Goal: Information Seeking & Learning: Learn about a topic

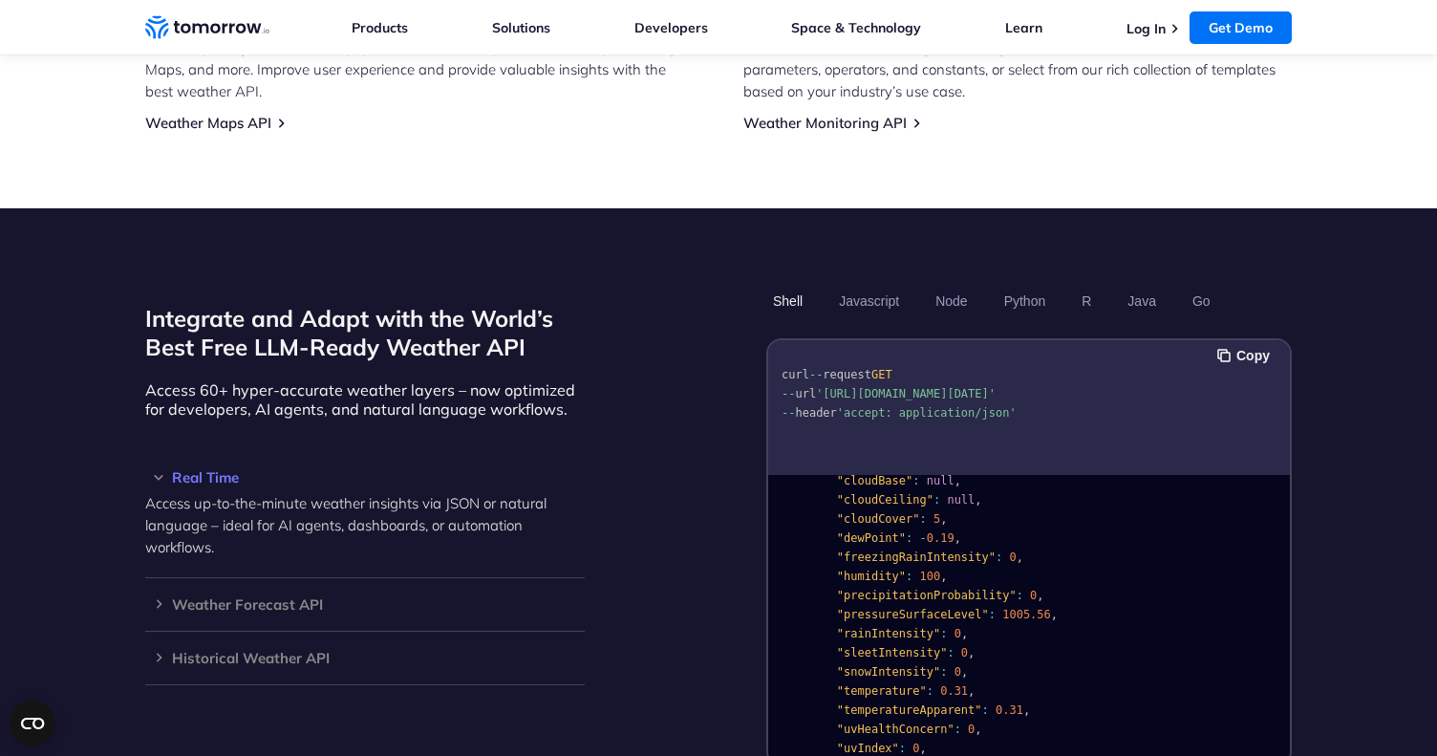
scroll to position [113, 0]
click at [873, 562] on span ""humidity"" at bounding box center [871, 568] width 69 height 13
click at [864, 552] on div at bounding box center [864, 552] width 0 height 0
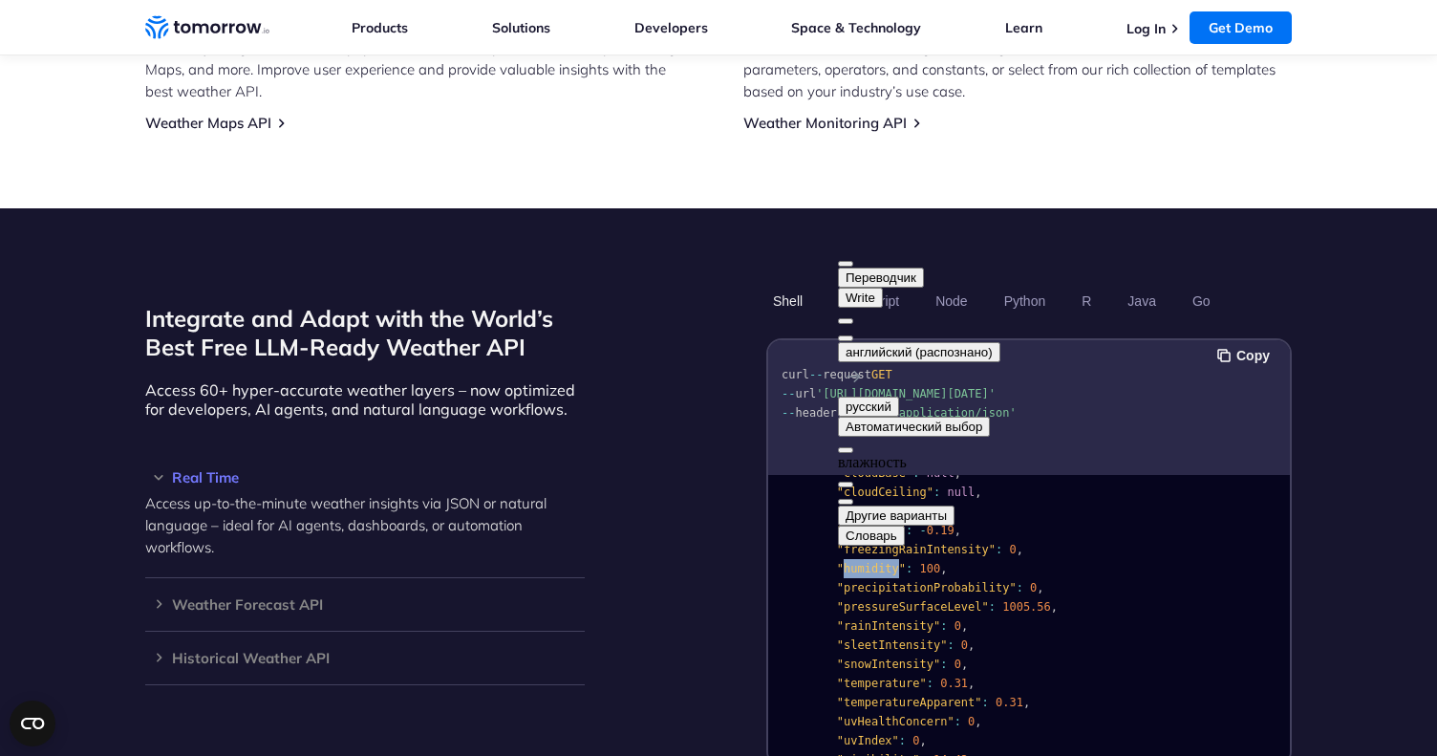
click at [853, 335] on button at bounding box center [845, 338] width 15 height 6
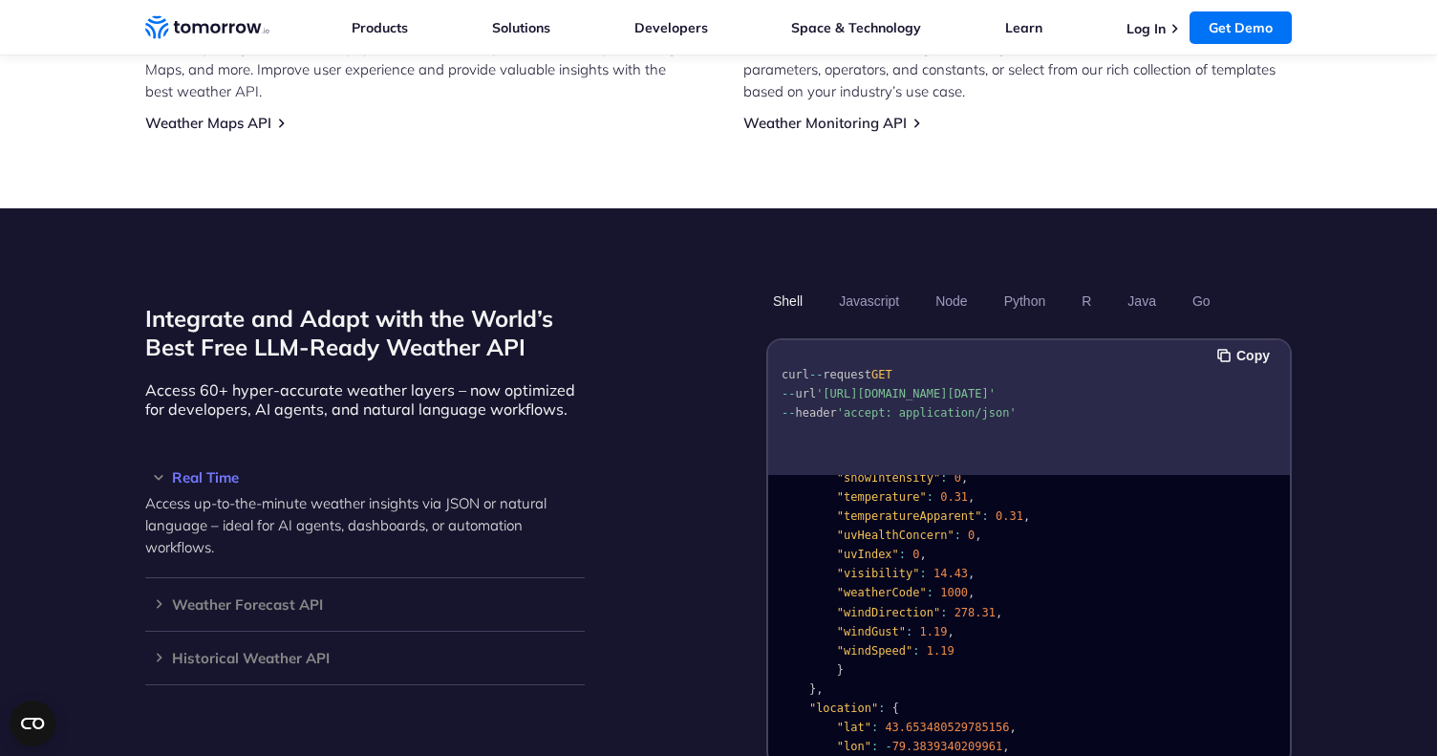
scroll to position [302, 0]
click at [872, 583] on span ""weatherCode"" at bounding box center [882, 589] width 90 height 13
click at [881, 603] on span ""windDirection"" at bounding box center [888, 609] width 103 height 13
click at [895, 592] on div at bounding box center [895, 592] width 0 height 0
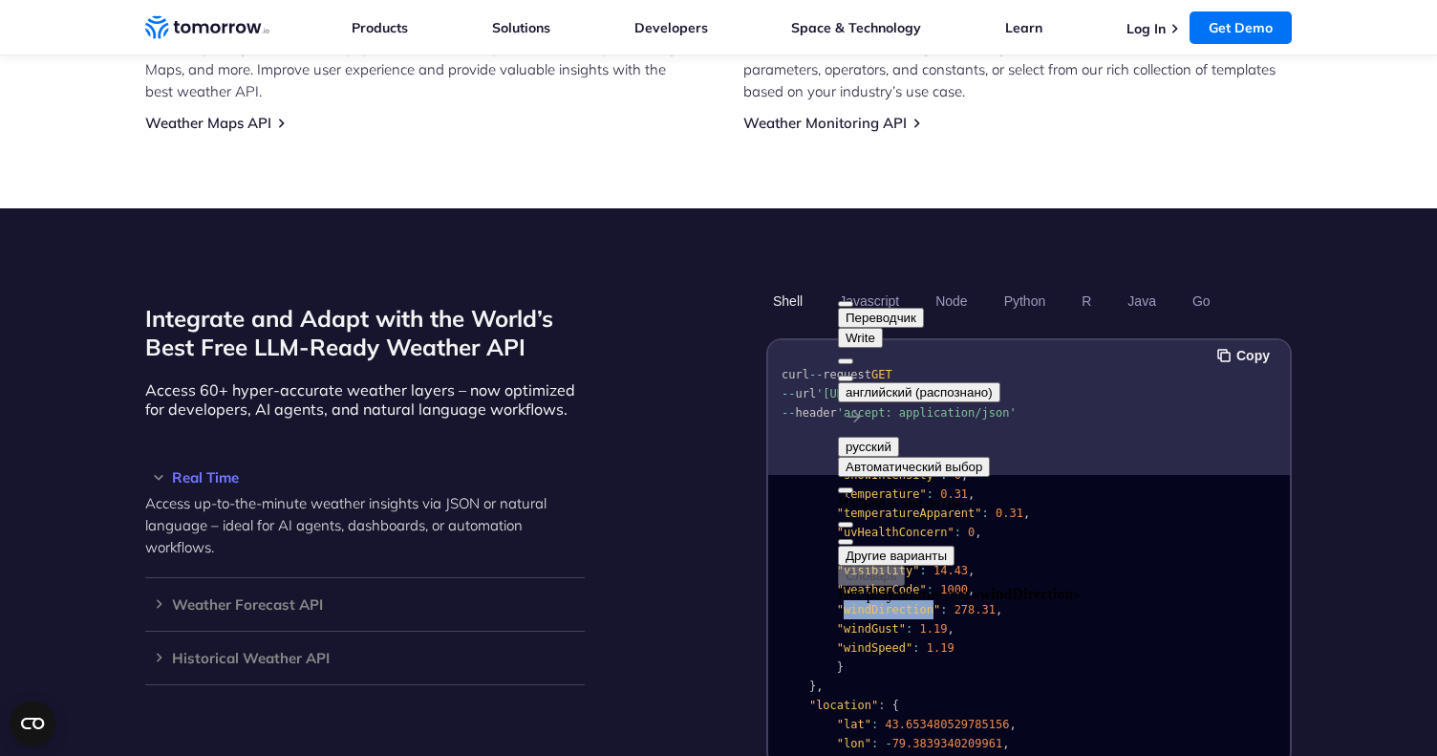
click at [853, 376] on button at bounding box center [845, 379] width 15 height 6
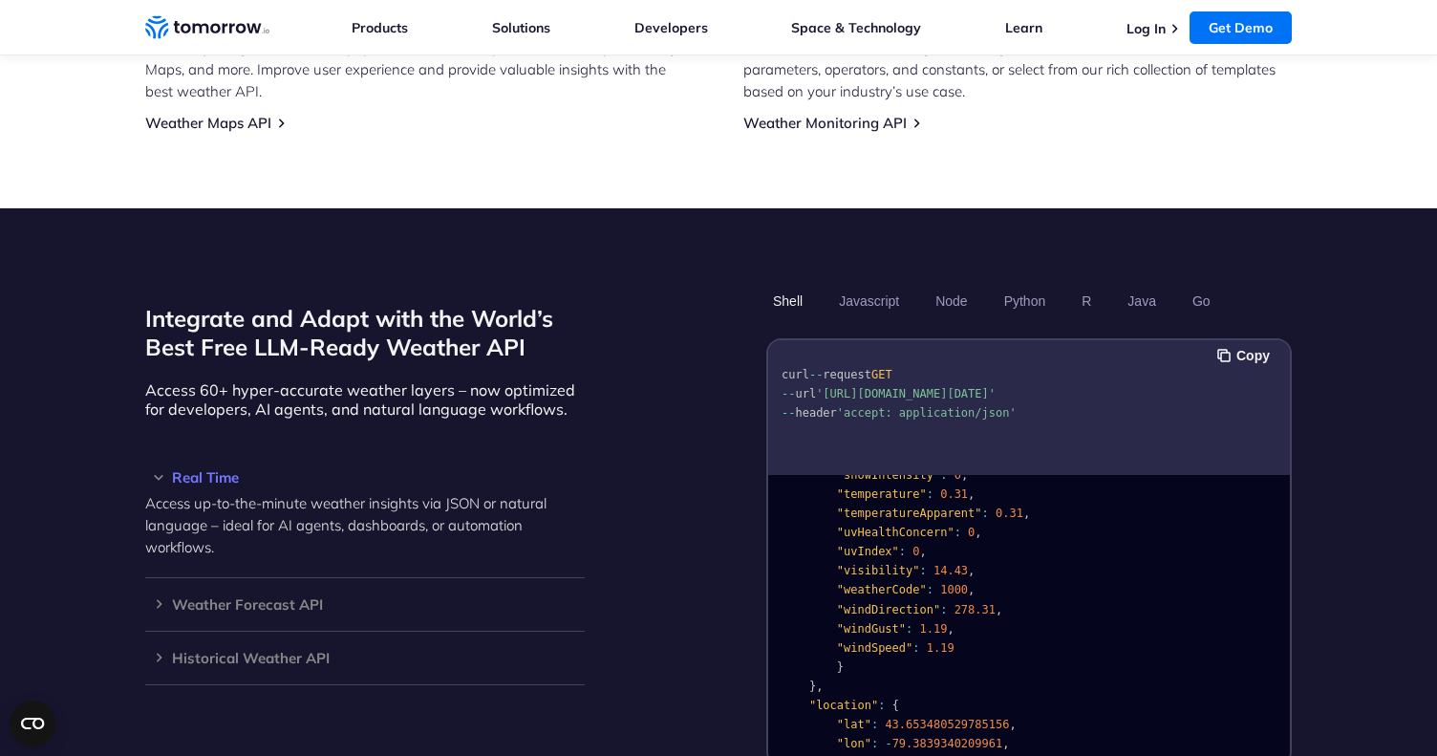
click at [856, 622] on span ""windGust"" at bounding box center [871, 628] width 69 height 13
click at [864, 612] on div at bounding box center [864, 612] width 0 height 0
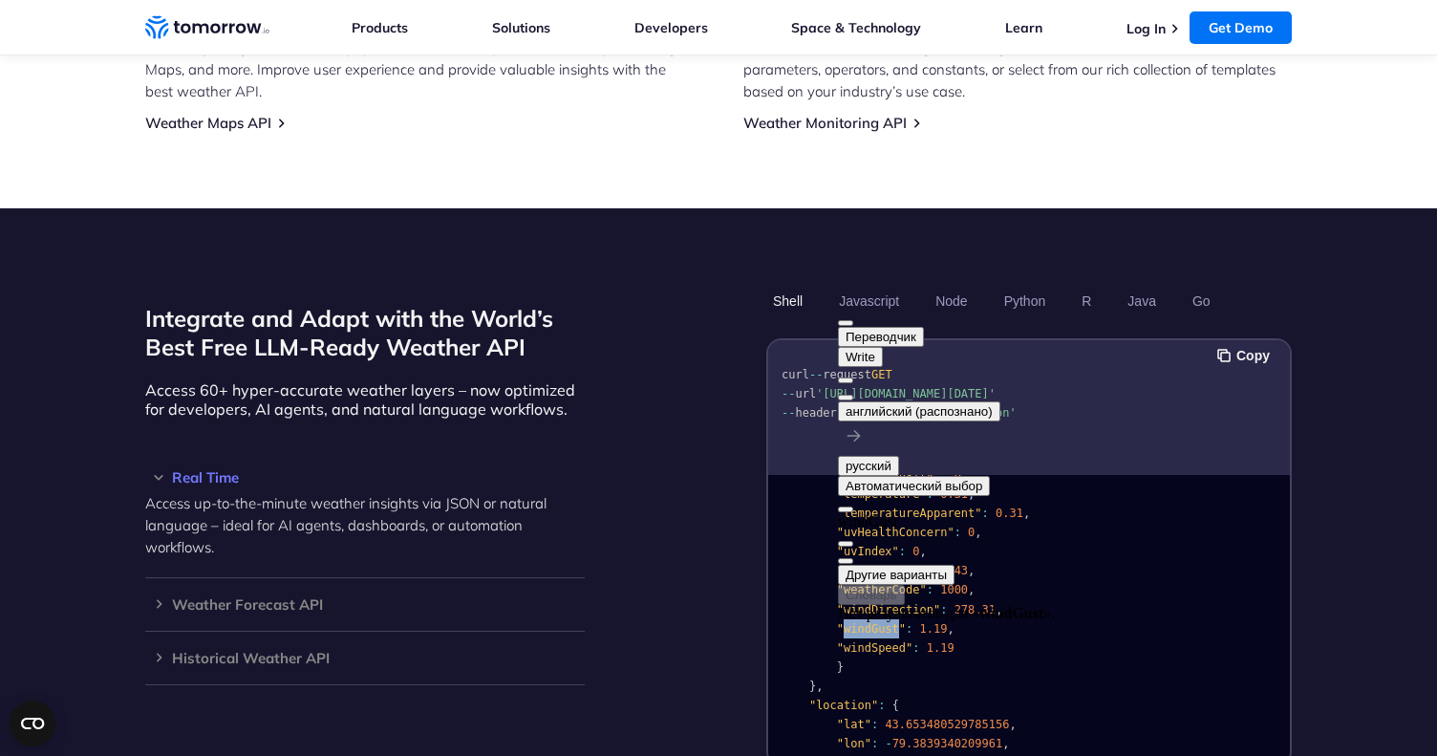
click at [853, 395] on button at bounding box center [845, 398] width 15 height 6
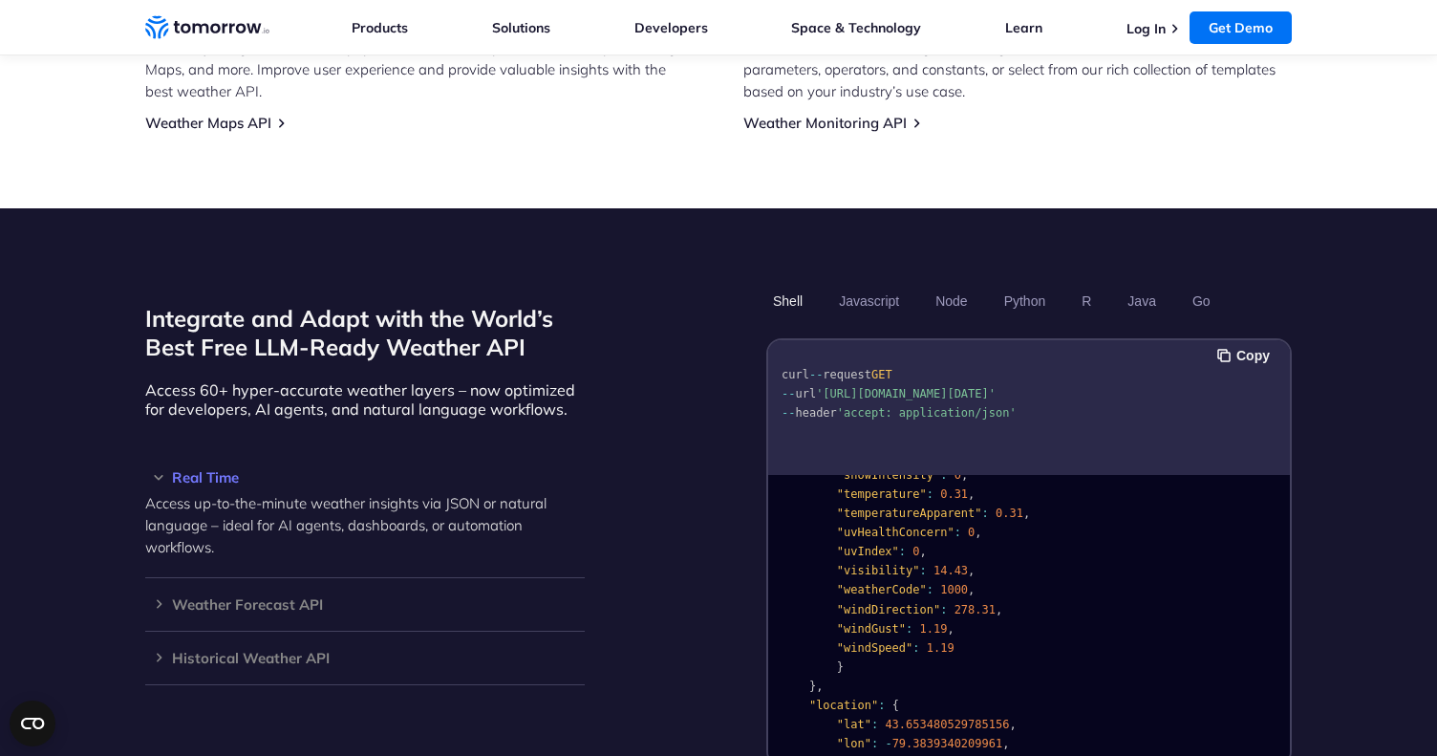
click at [1138, 575] on pre "{ "data" : { "time" : "2023-02-14T13:53:00Z" , "values" : { "cloudBase" : null …" at bounding box center [1029, 519] width 522 height 680
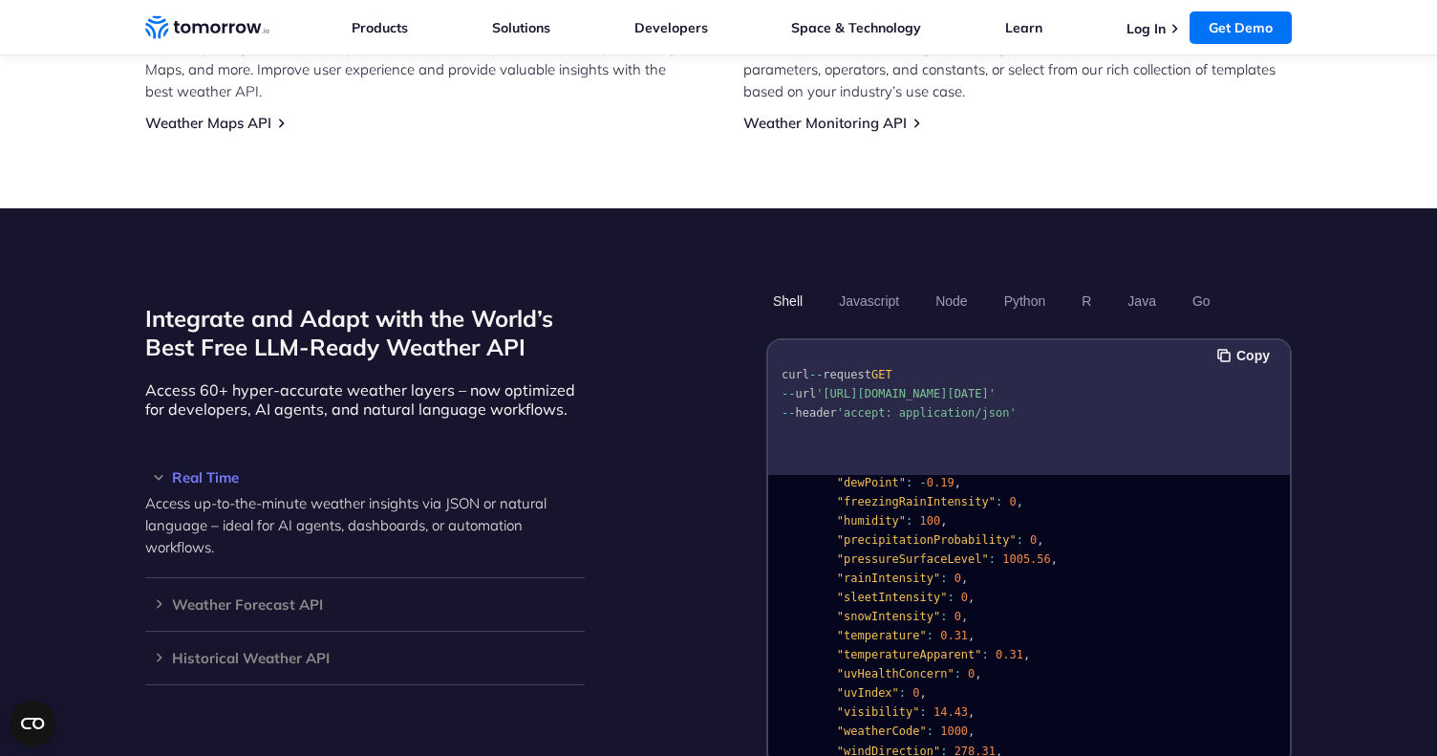
scroll to position [159, 0]
click at [1029, 285] on button "Python" at bounding box center [1025, 301] width 55 height 32
click at [790, 291] on button "Shell" at bounding box center [787, 301] width 43 height 32
click at [1030, 287] on button "Python" at bounding box center [1025, 301] width 55 height 32
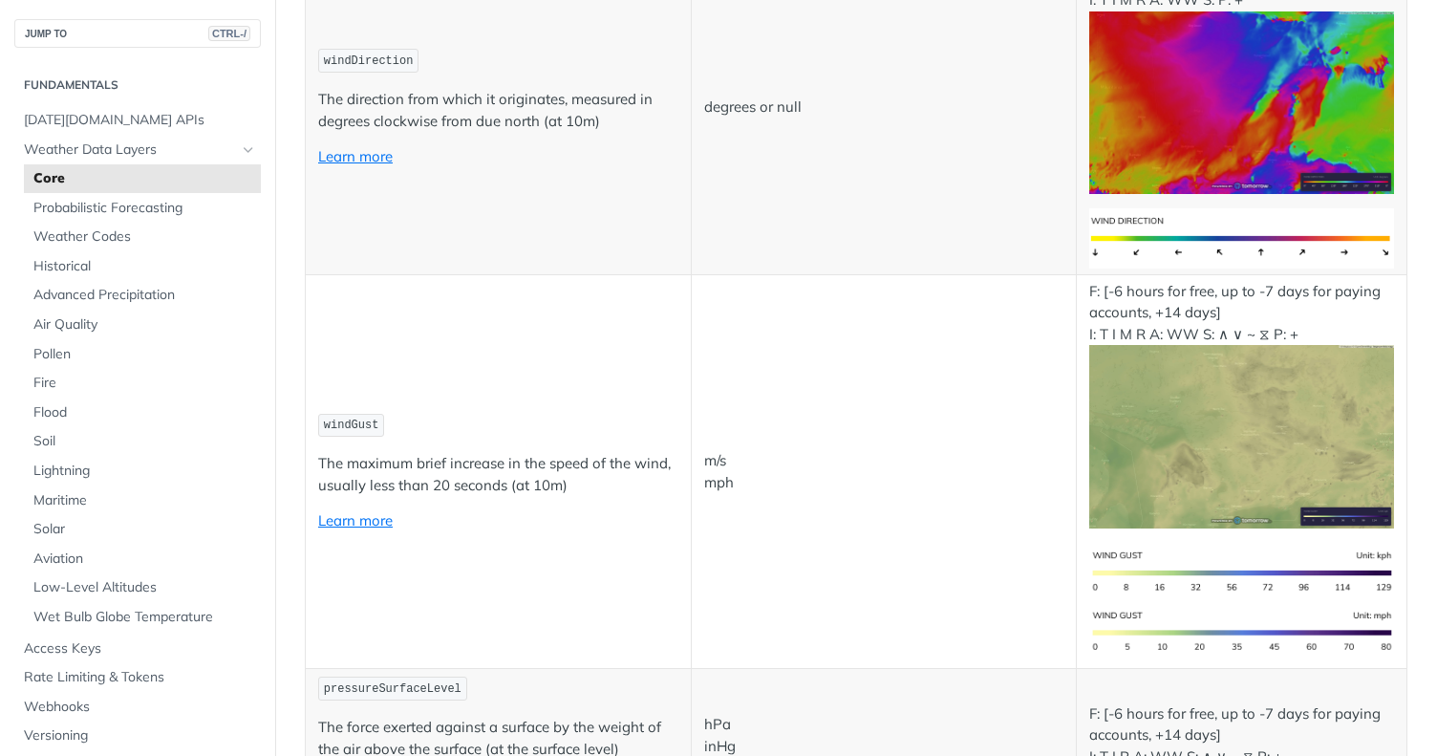
scroll to position [2194, 0]
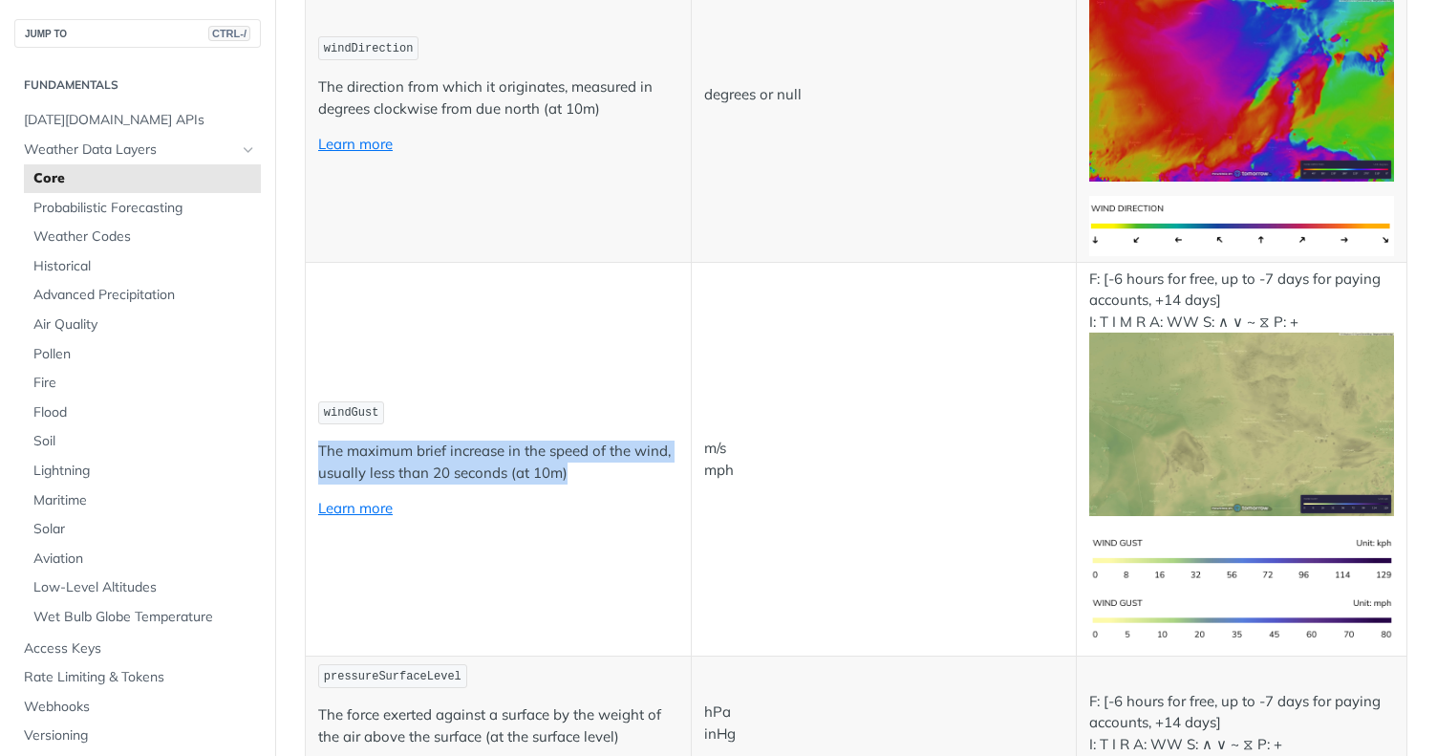
drag, startPoint x: 585, startPoint y: 475, endPoint x: 315, endPoint y: 449, distance: 270.7
click at [315, 449] on td "windGust The maximum brief increase in the speed of the wind, usually less than…" at bounding box center [499, 459] width 386 height 395
click at [317, 410] on div at bounding box center [317, 410] width 0 height 0
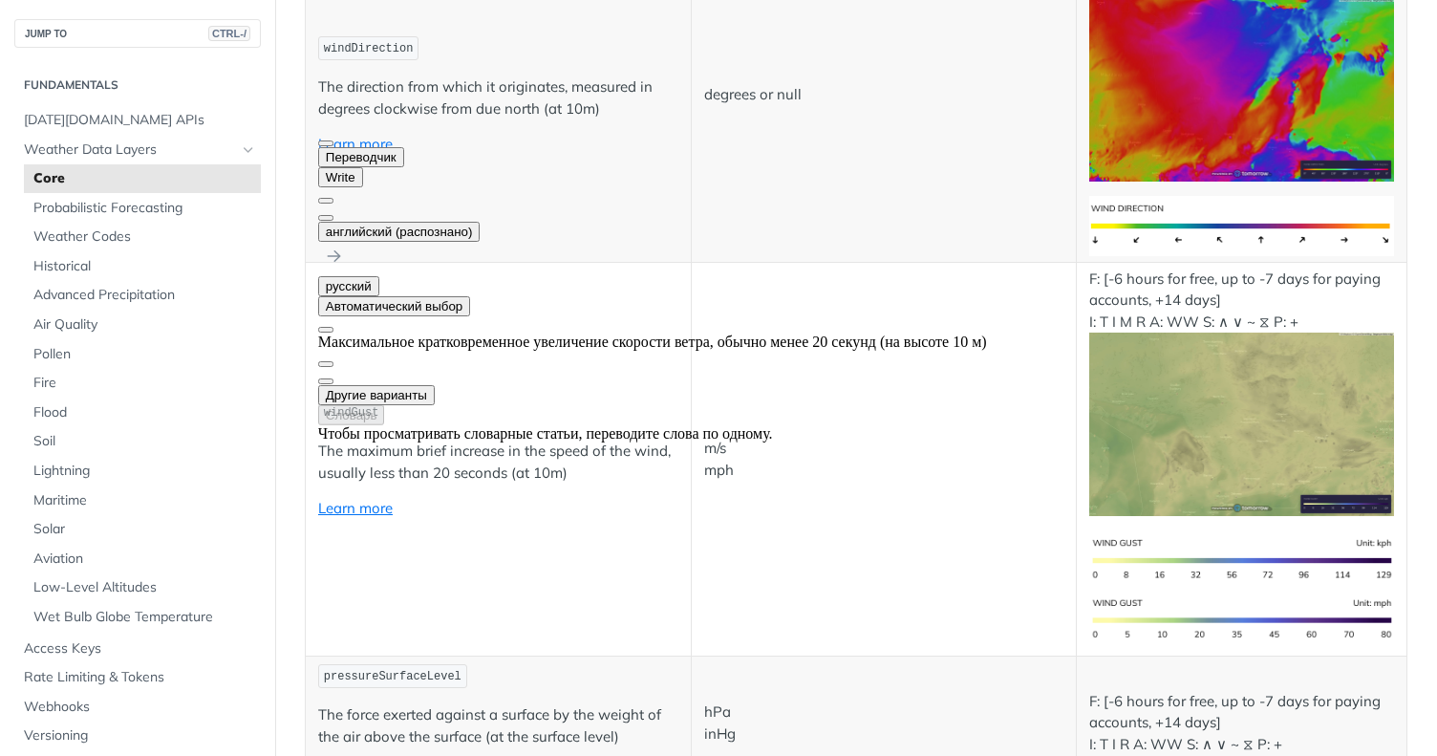
click at [789, 469] on p "m/s mph" at bounding box center [884, 459] width 360 height 43
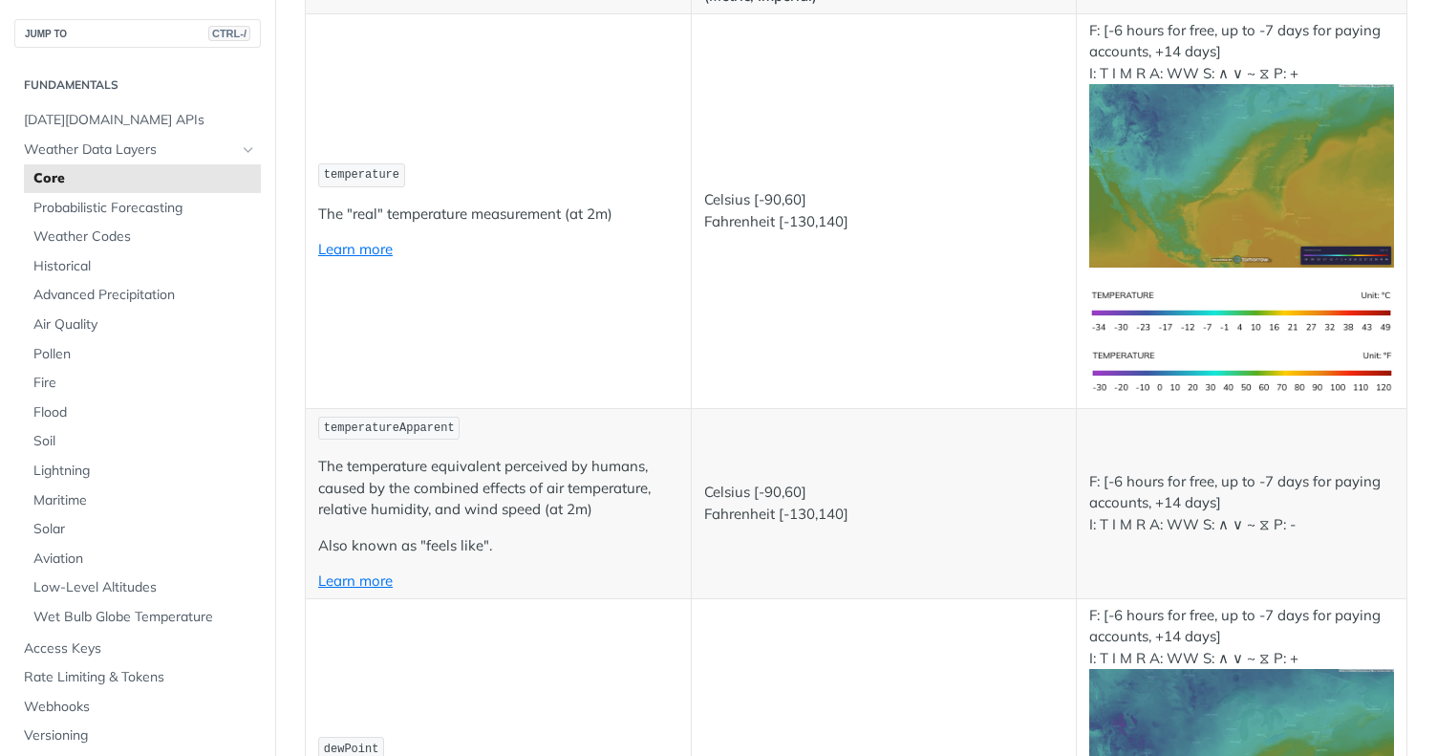
scroll to position [363, 0]
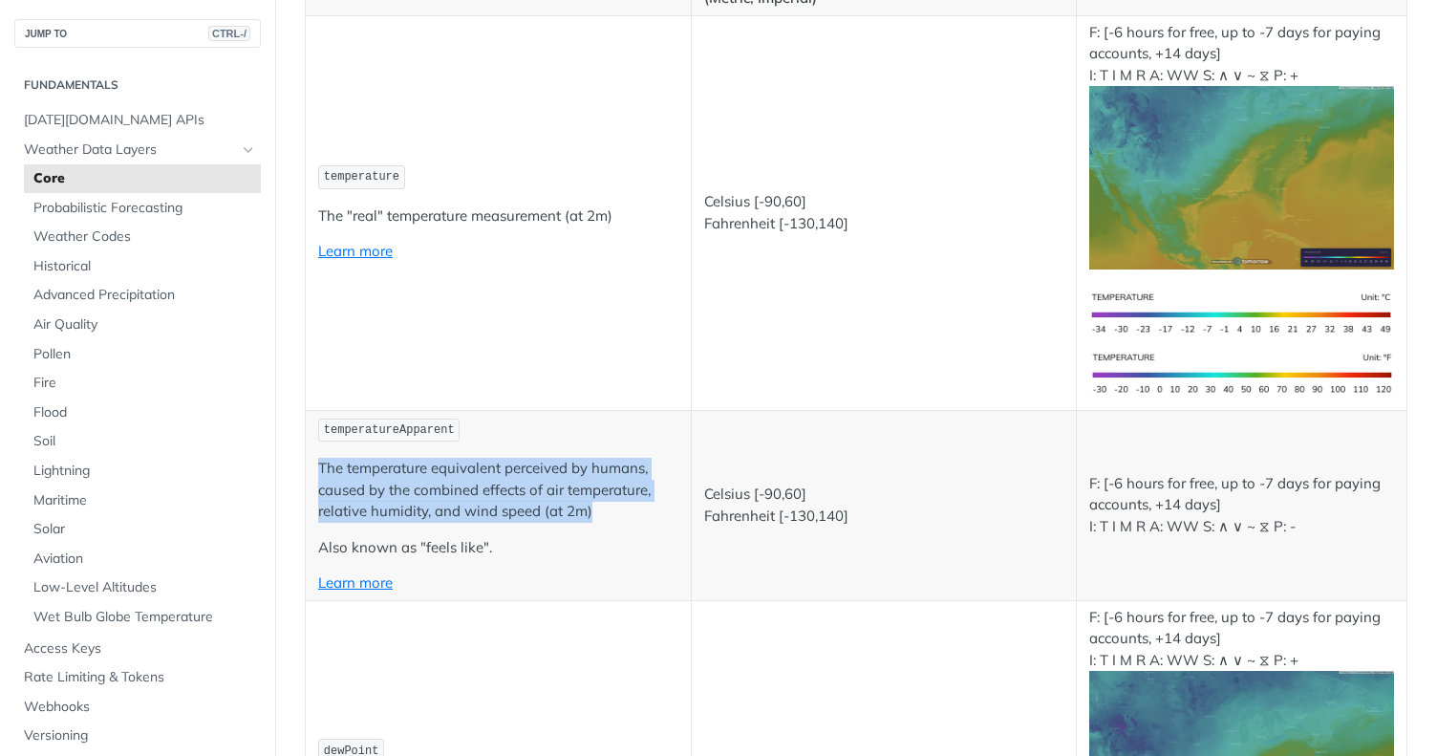
drag, startPoint x: 633, startPoint y: 504, endPoint x: 293, endPoint y: 457, distance: 342.5
click at [317, 427] on div at bounding box center [317, 427] width 0 height 0
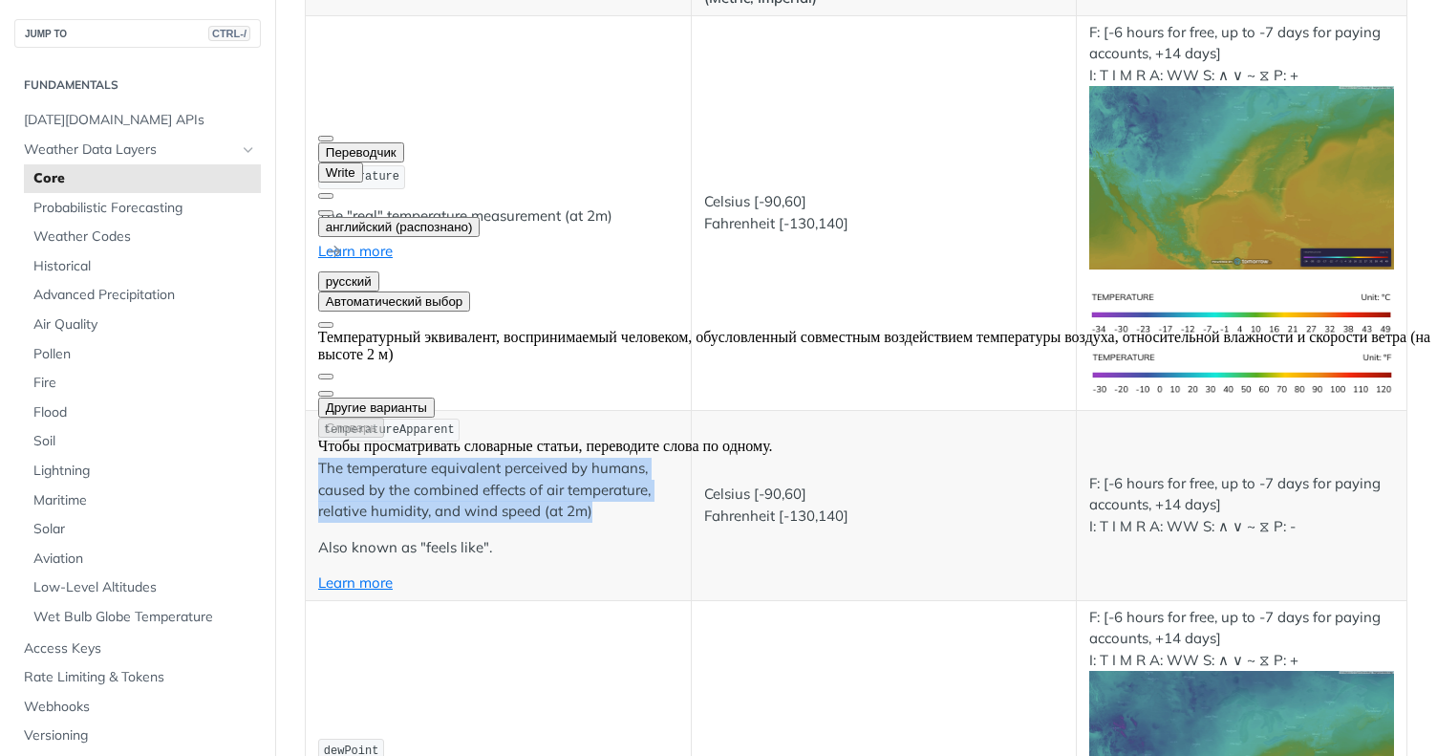
click at [334, 210] on button at bounding box center [325, 213] width 15 height 6
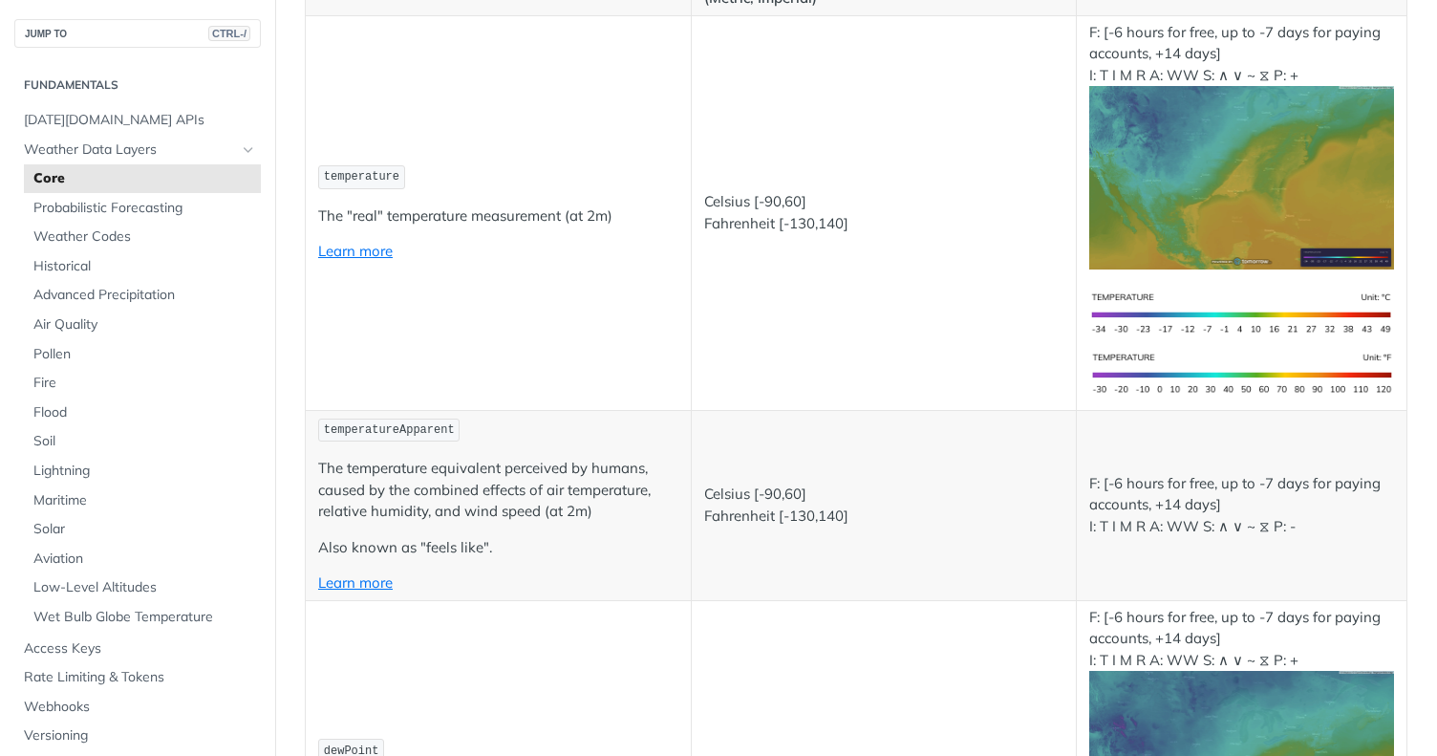
click at [977, 413] on td "Celsius [-90,60] Fahrenheit [-130,140]" at bounding box center [884, 505] width 386 height 190
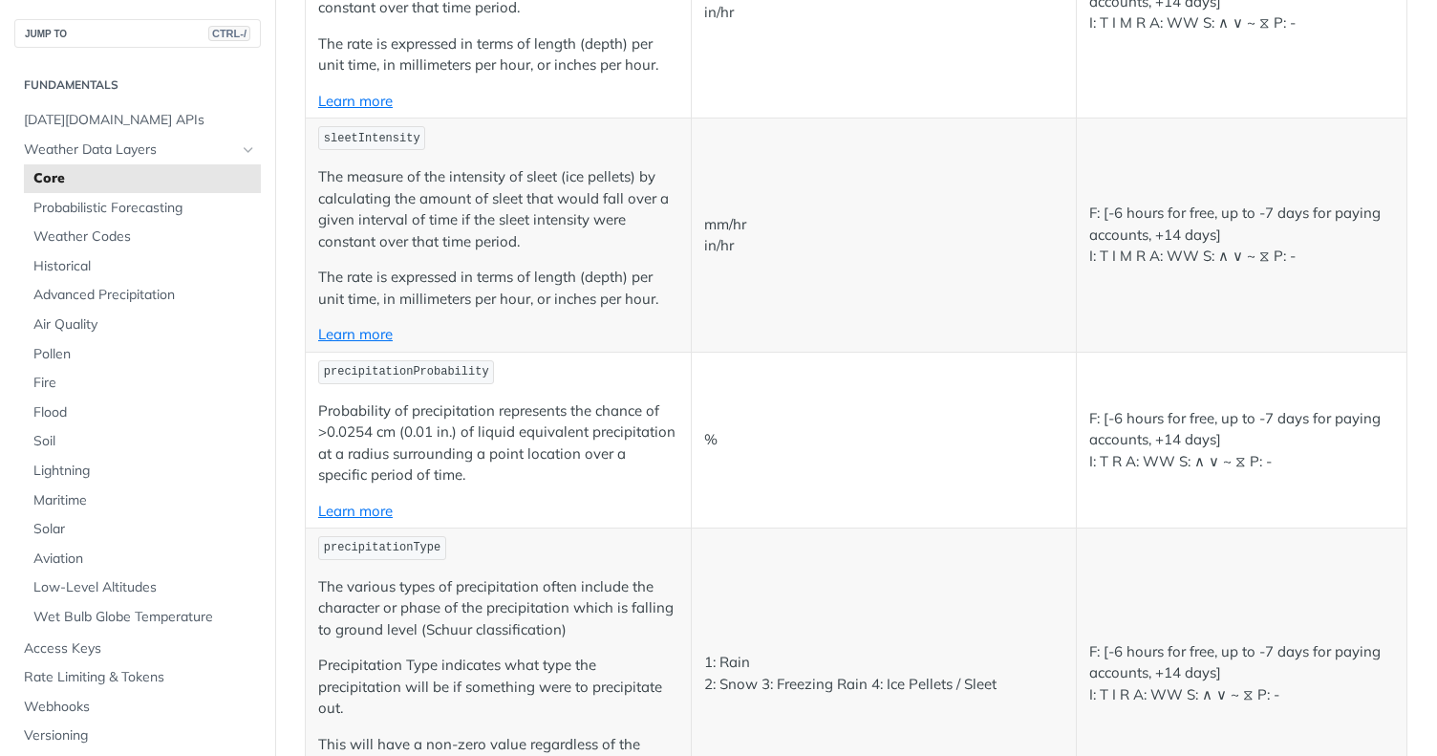
scroll to position [4440, 0]
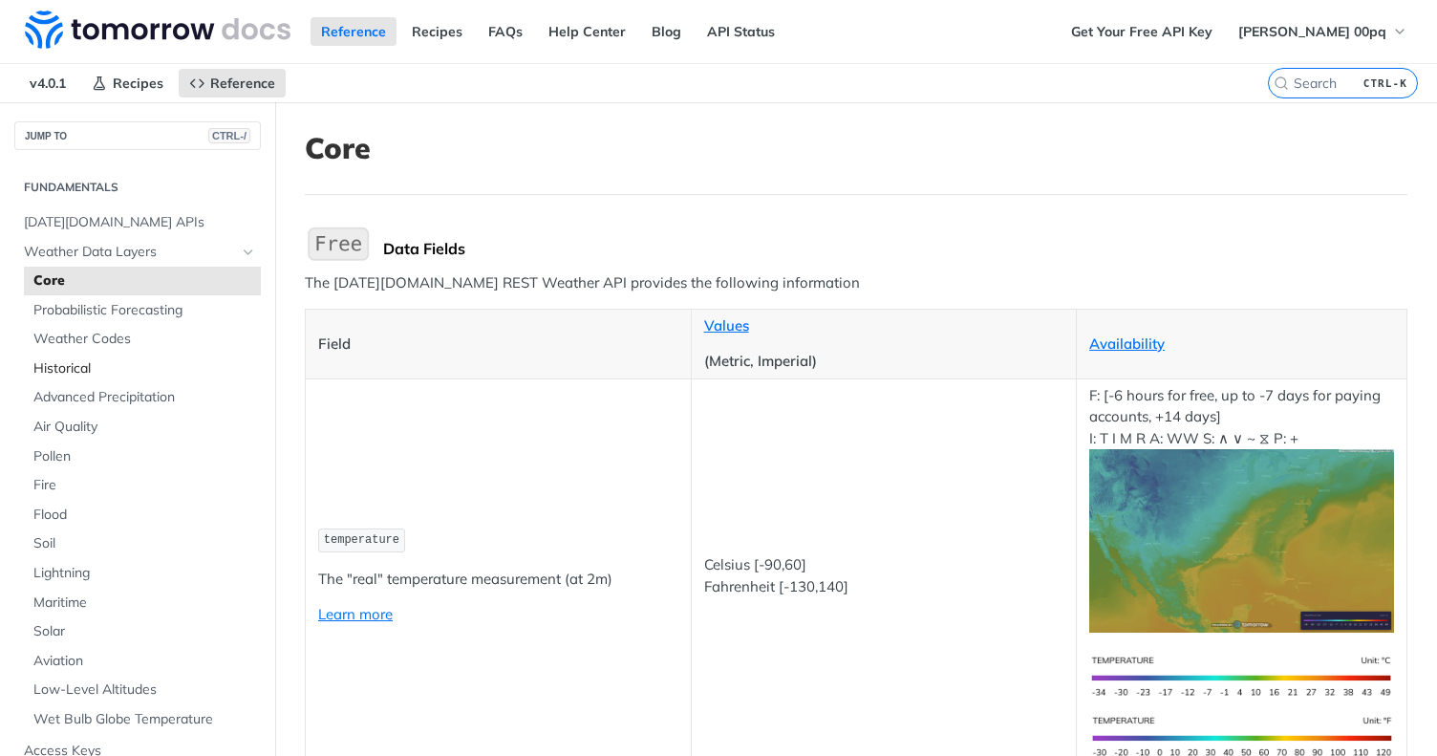
click at [162, 360] on span "Historical" at bounding box center [144, 368] width 223 height 19
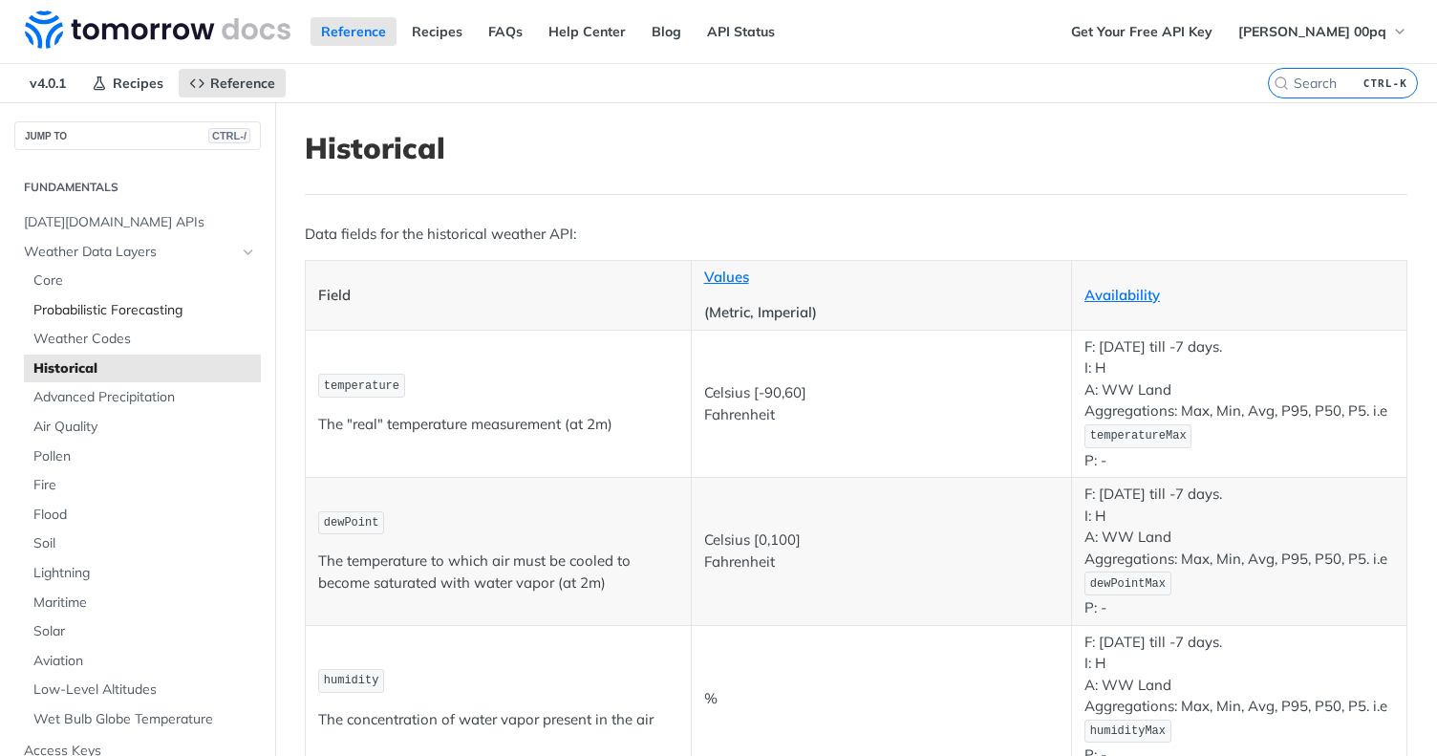
click at [163, 304] on span "Probabilistic Forecasting" at bounding box center [144, 310] width 223 height 19
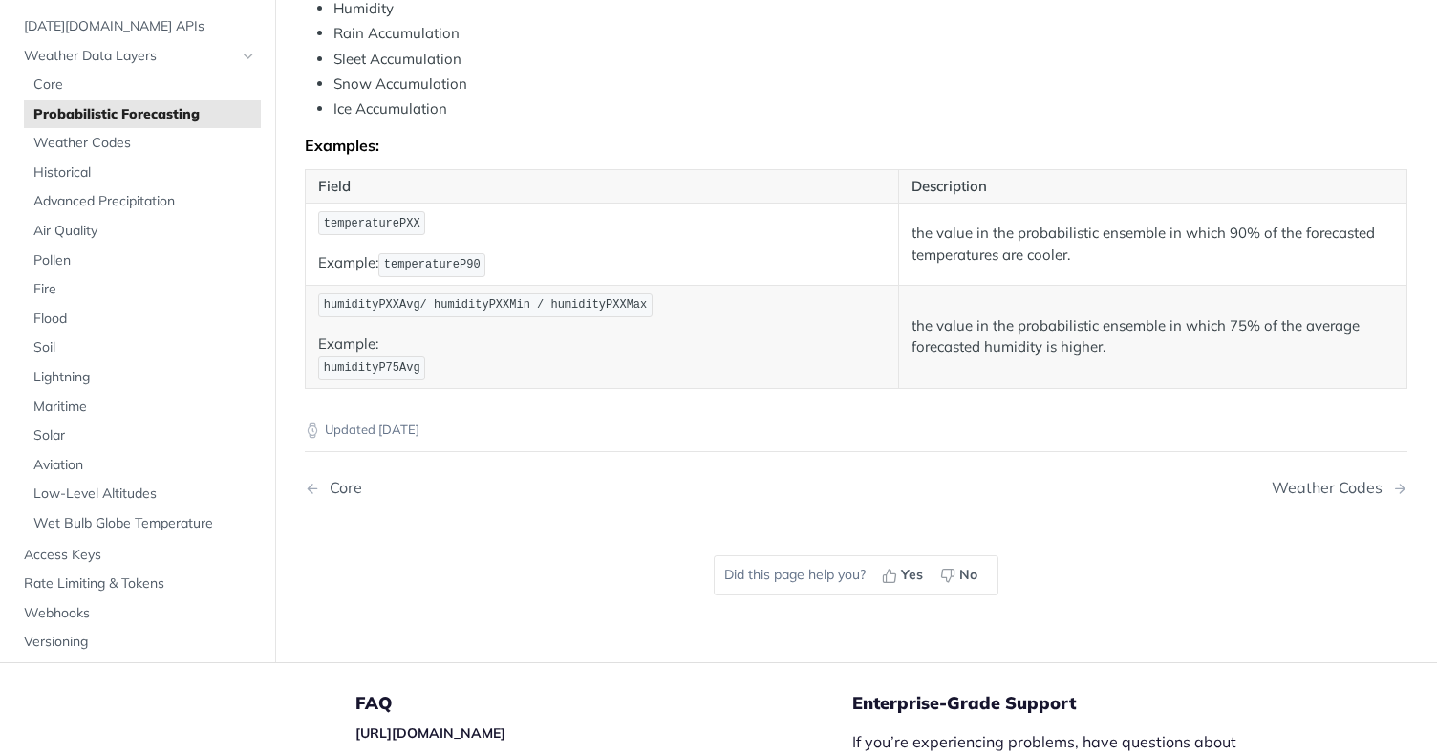
scroll to position [1076, 0]
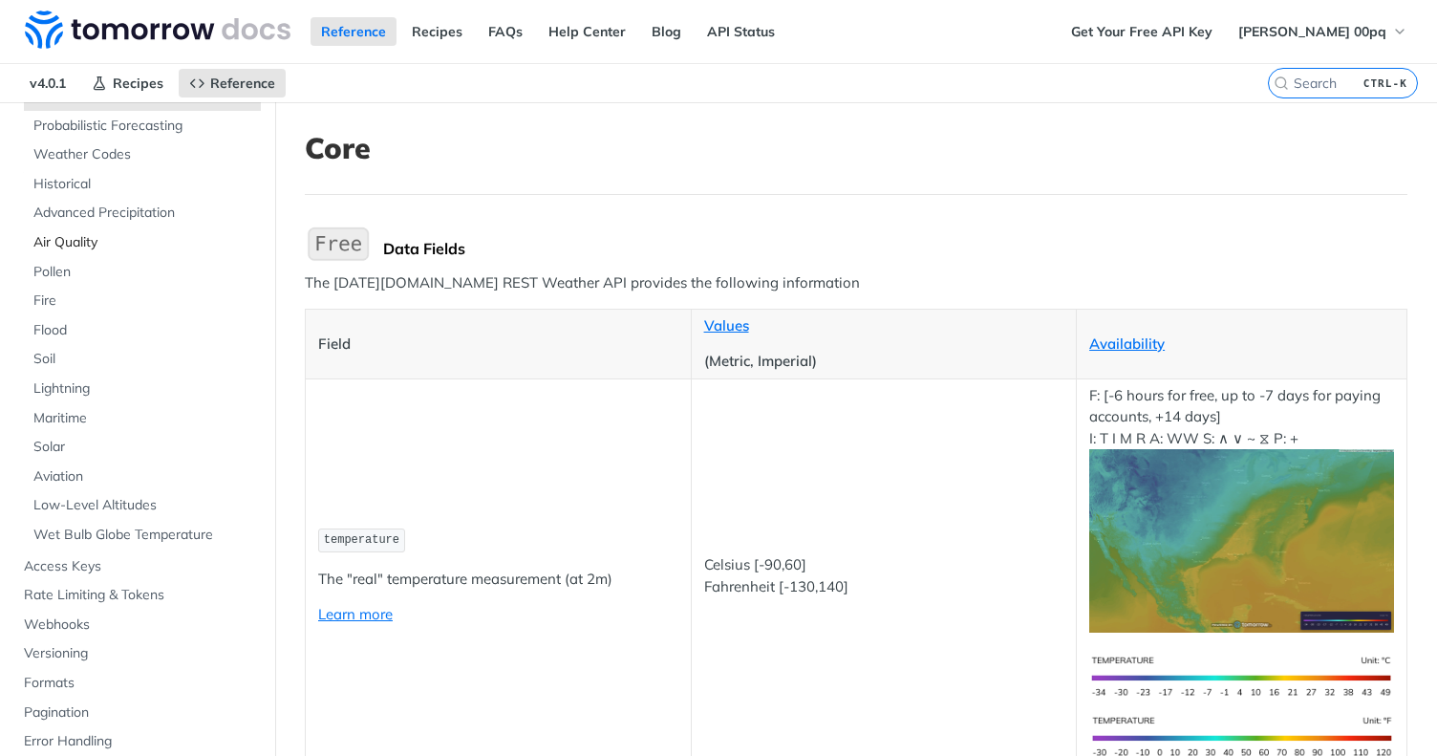
scroll to position [192, 0]
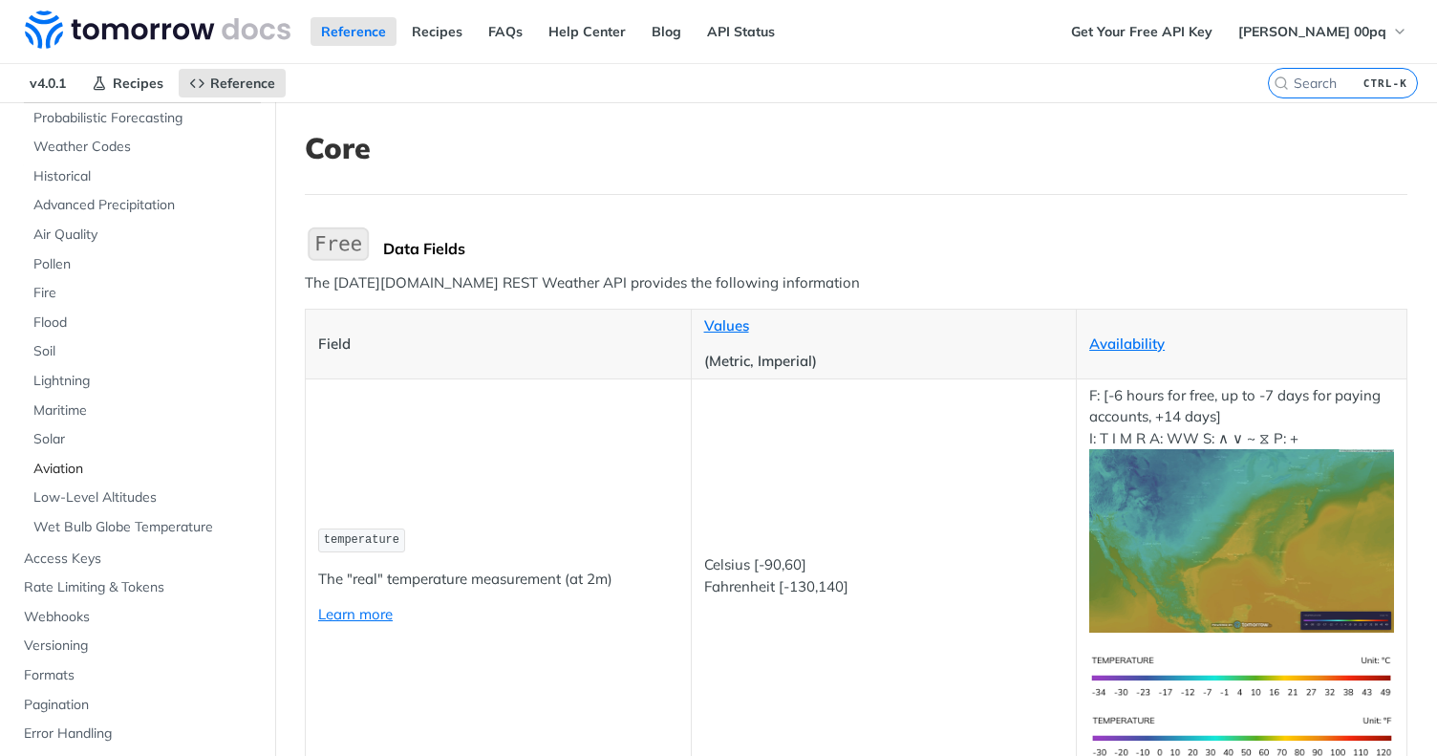
click at [75, 468] on span "Aviation" at bounding box center [144, 469] width 223 height 19
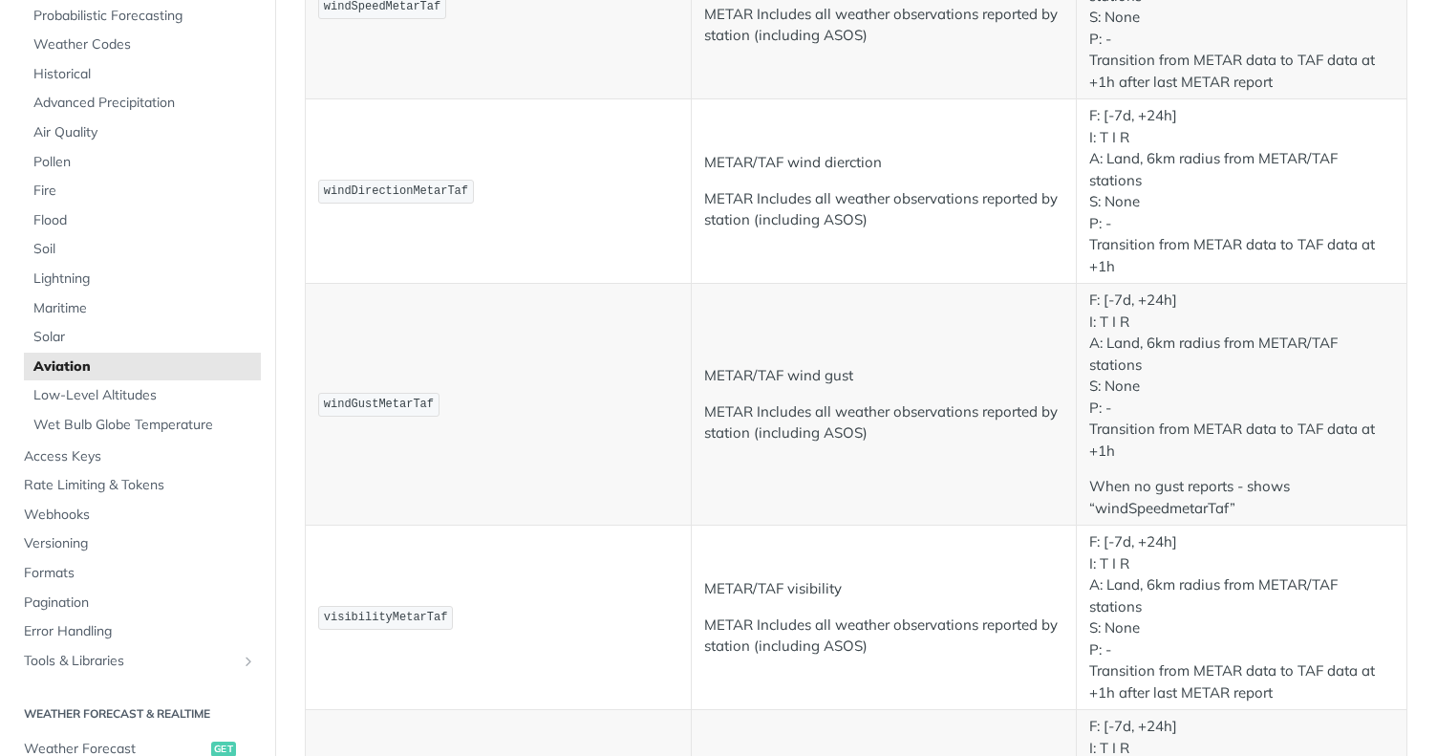
scroll to position [1078, 0]
